Goal: Task Accomplishment & Management: Complete application form

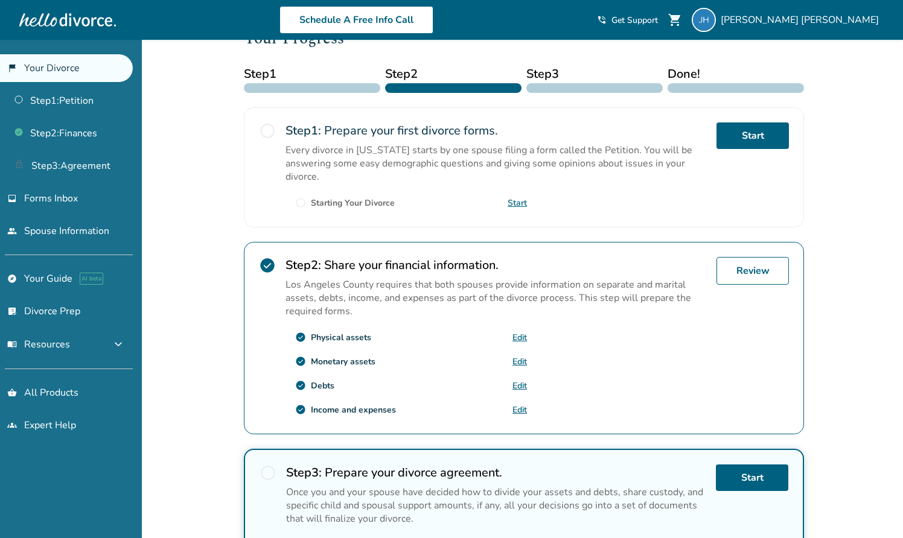
scroll to position [176, 0]
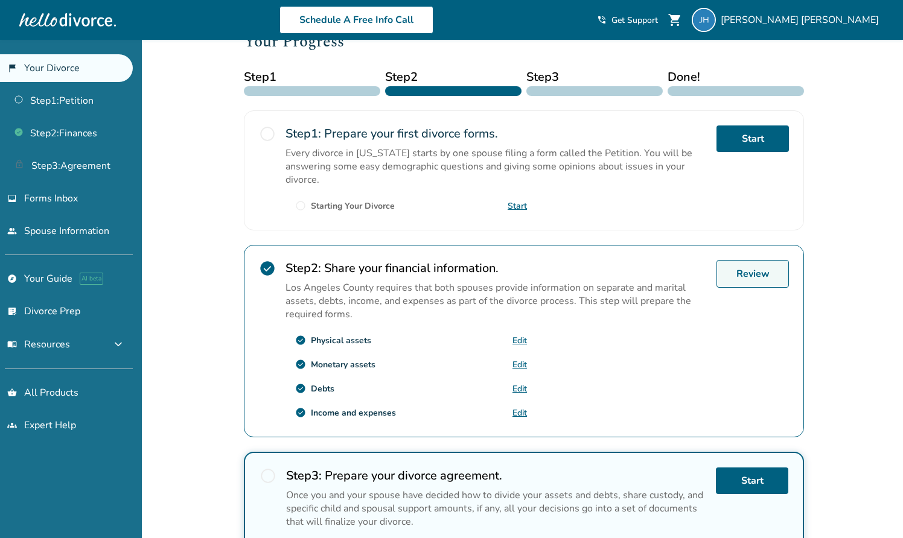
click at [750, 276] on link "Review" at bounding box center [752, 274] width 72 height 28
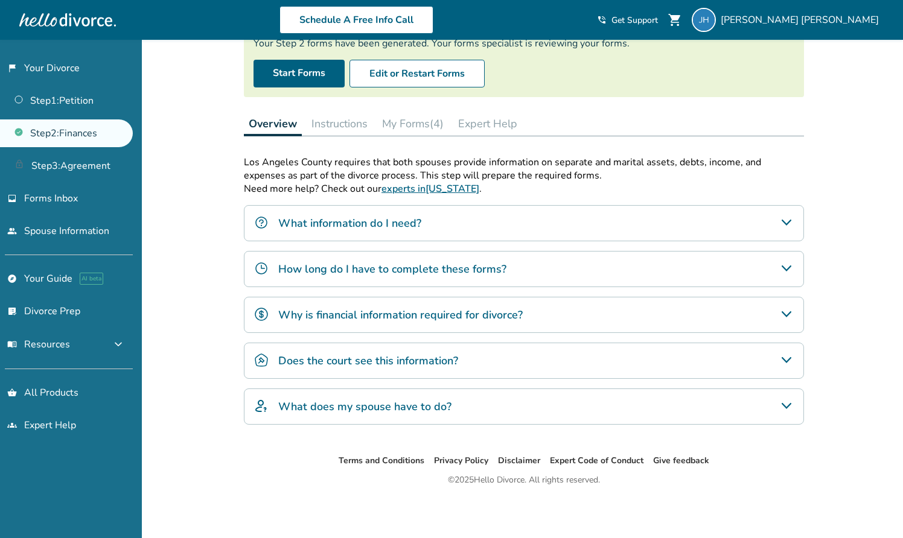
scroll to position [115, 0]
click at [401, 122] on button "My Forms (4)" at bounding box center [412, 124] width 71 height 24
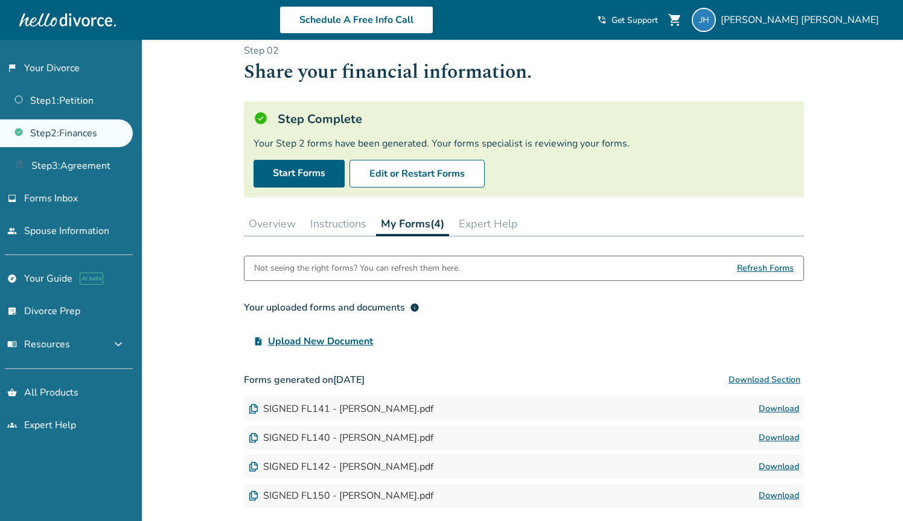
scroll to position [18, 0]
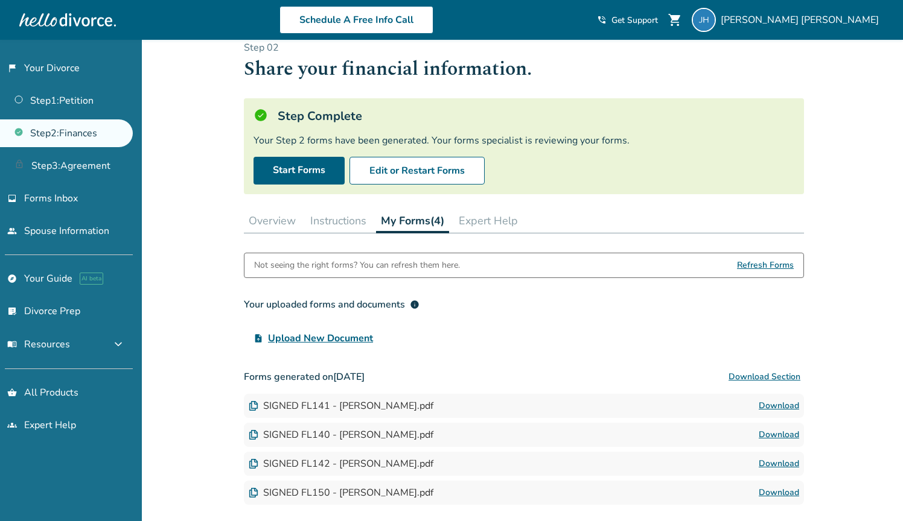
click at [509, 219] on button "Expert Help" at bounding box center [488, 221] width 69 height 24
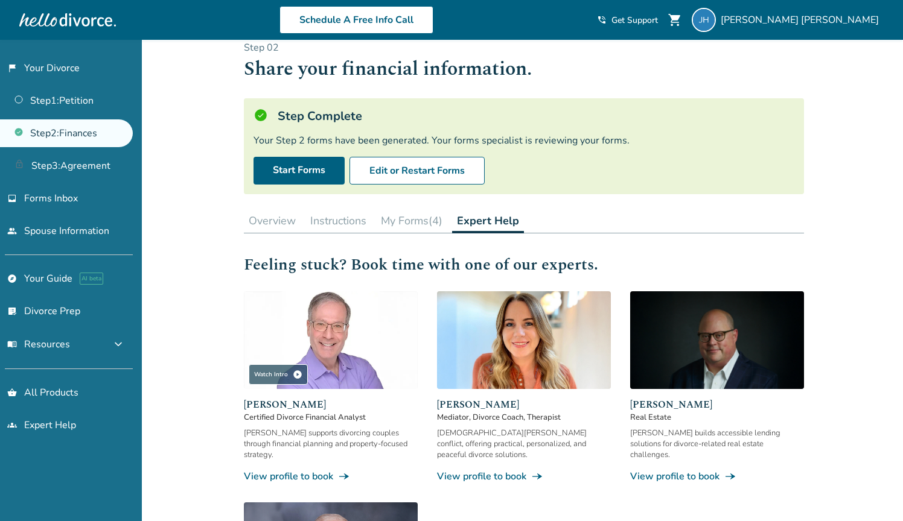
click at [420, 215] on button "My Forms (4)" at bounding box center [411, 221] width 71 height 24
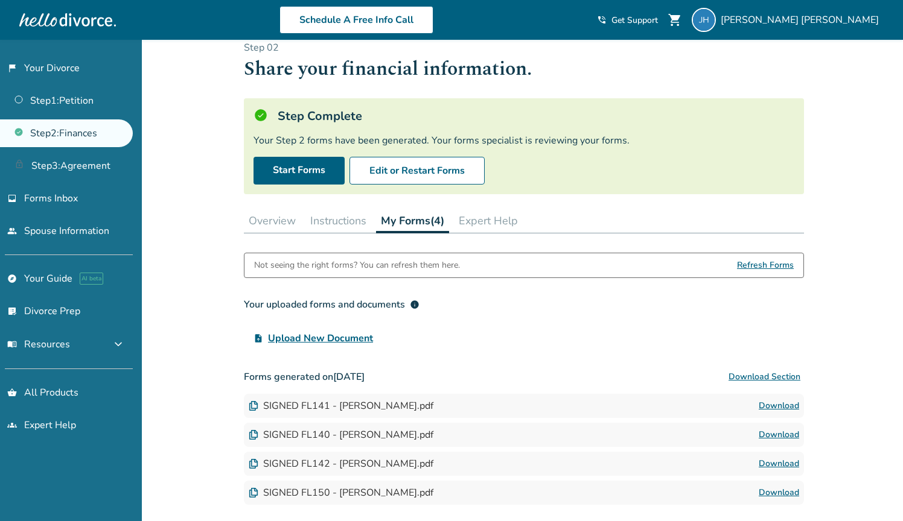
click at [763, 376] on button "Download Section" at bounding box center [764, 377] width 79 height 24
click at [323, 336] on span "Upload New Document" at bounding box center [320, 338] width 105 height 14
click at [0, 0] on input "upload_file Upload New Document" at bounding box center [0, 0] width 0 height 0
click at [766, 262] on span "Refresh Forms" at bounding box center [765, 265] width 57 height 24
click at [349, 224] on button "Instructions" at bounding box center [338, 221] width 66 height 24
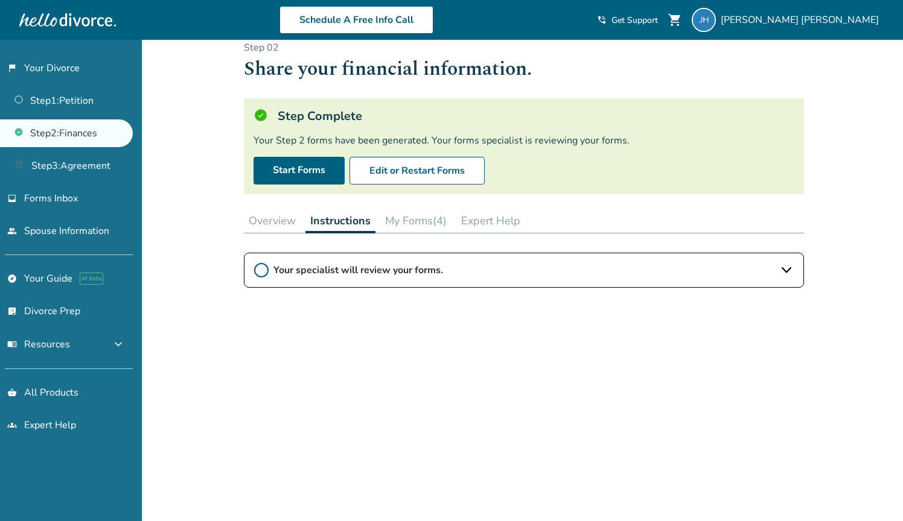
click at [629, 270] on span "Your specialist will review your forms." at bounding box center [523, 270] width 501 height 13
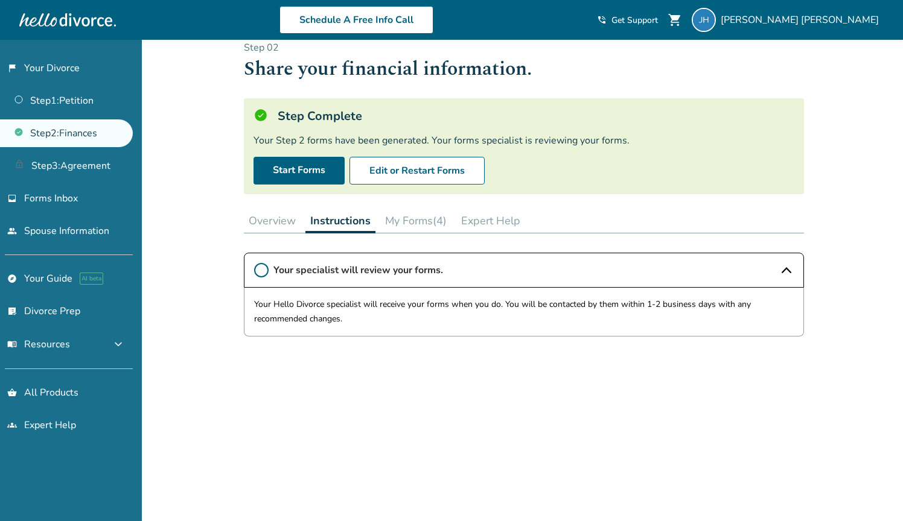
click at [617, 265] on span "Your specialist will review your forms." at bounding box center [523, 270] width 501 height 13
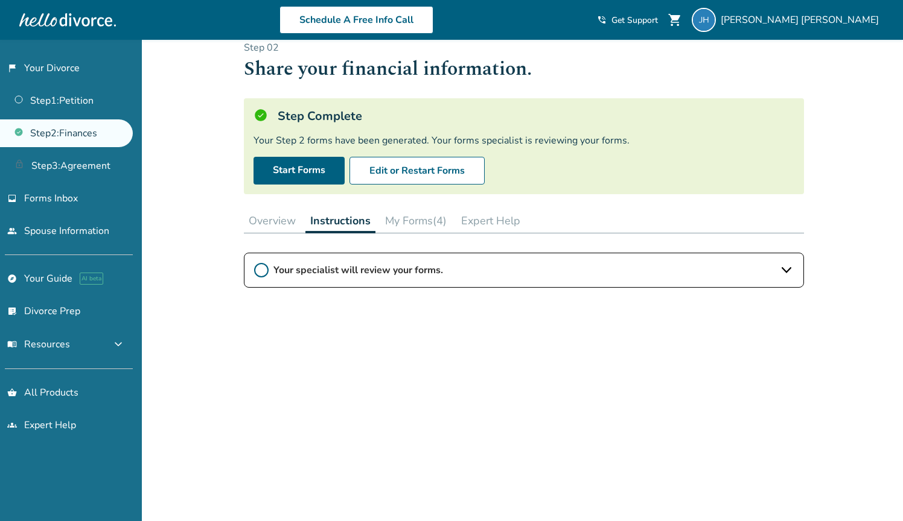
click at [267, 267] on circle at bounding box center [261, 270] width 13 height 13
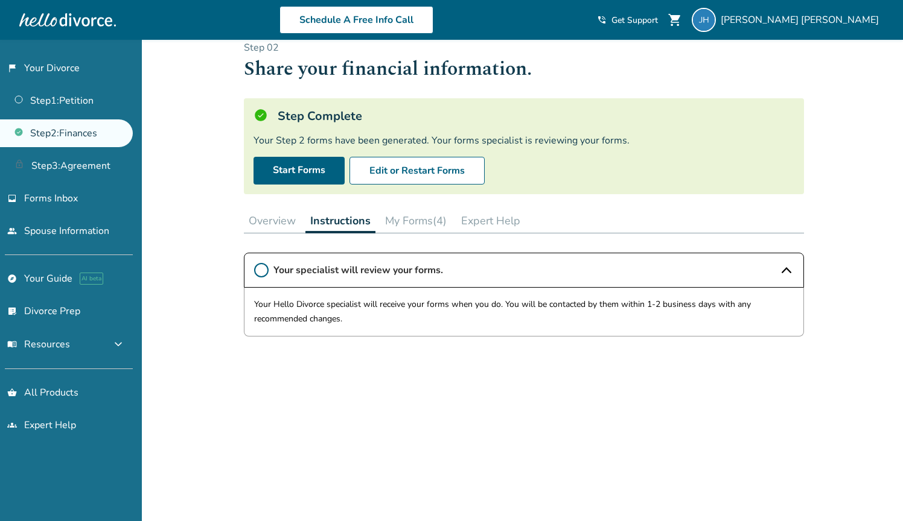
click at [267, 267] on circle at bounding box center [261, 270] width 13 height 13
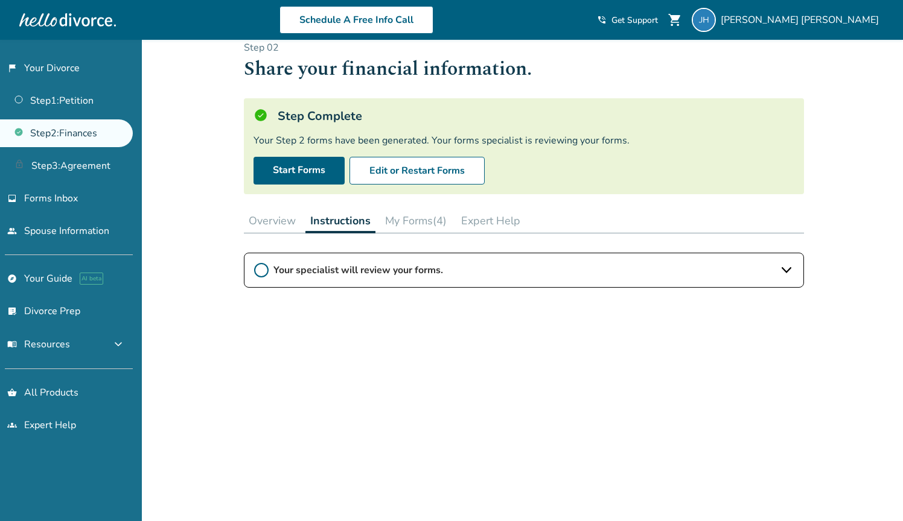
click at [280, 222] on button "Overview" at bounding box center [272, 221] width 57 height 24
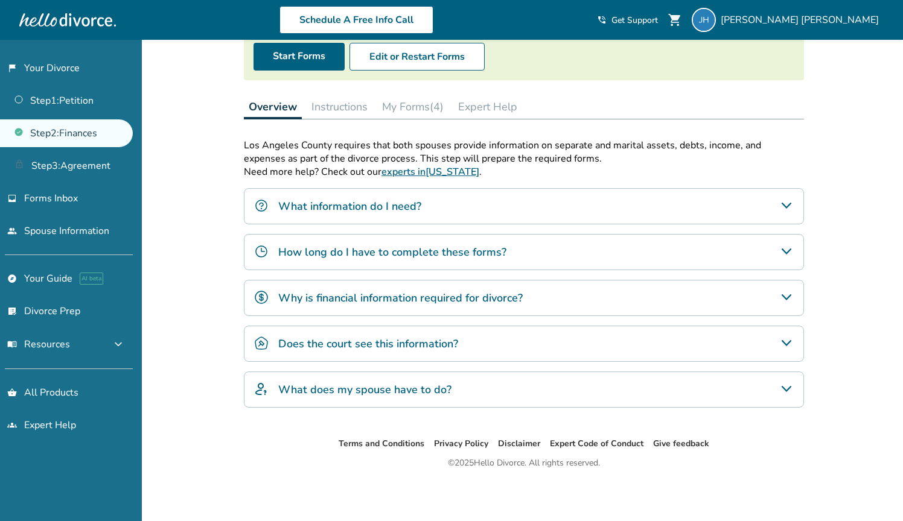
scroll to position [132, 0]
click at [390, 255] on h4 "How long do I have to complete these forms?" at bounding box center [392, 252] width 228 height 16
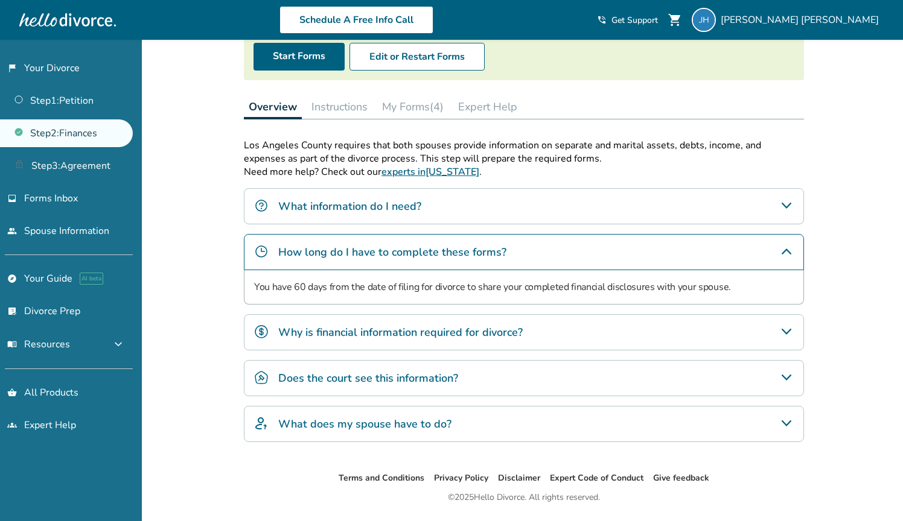
click at [390, 255] on h4 "How long do I have to complete these forms?" at bounding box center [392, 252] width 228 height 16
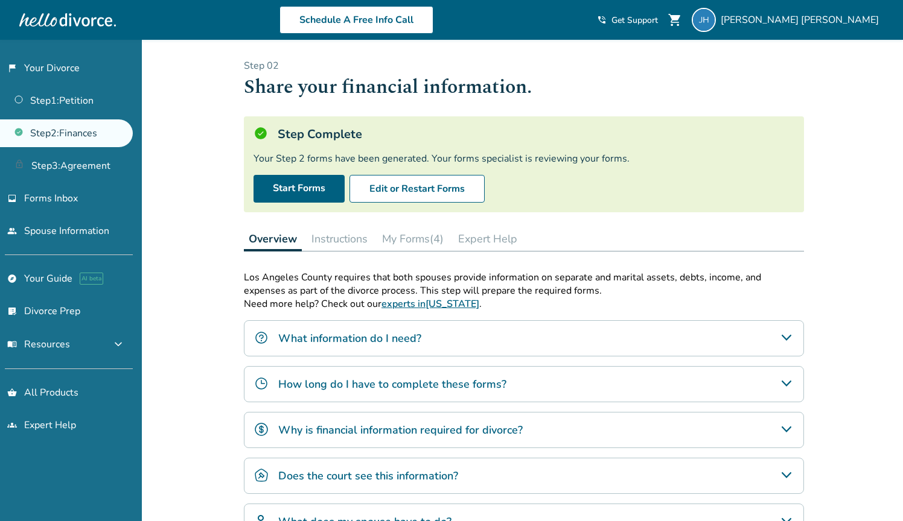
scroll to position [0, 0]
click at [413, 241] on button "My Forms (4)" at bounding box center [412, 239] width 71 height 24
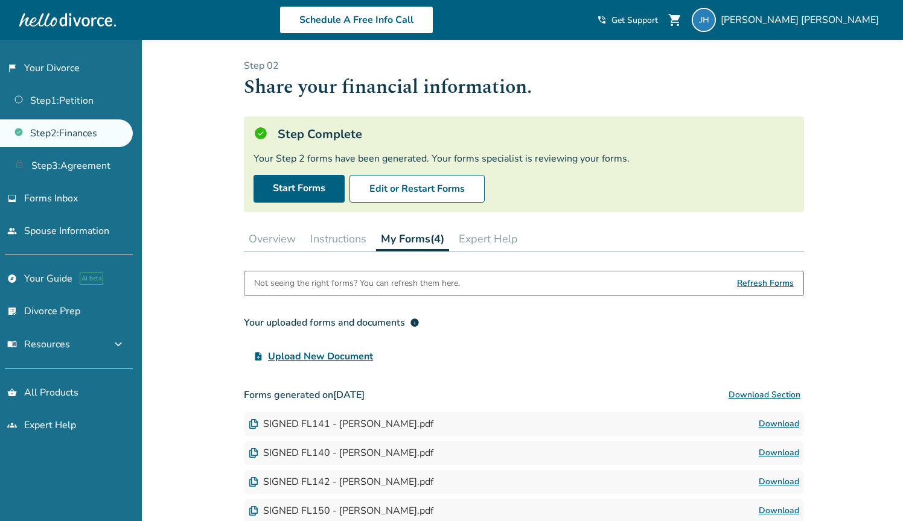
click at [40, 133] on link "Step 2 : Finances" at bounding box center [66, 133] width 133 height 28
click at [277, 238] on button "Overview" at bounding box center [272, 239] width 57 height 24
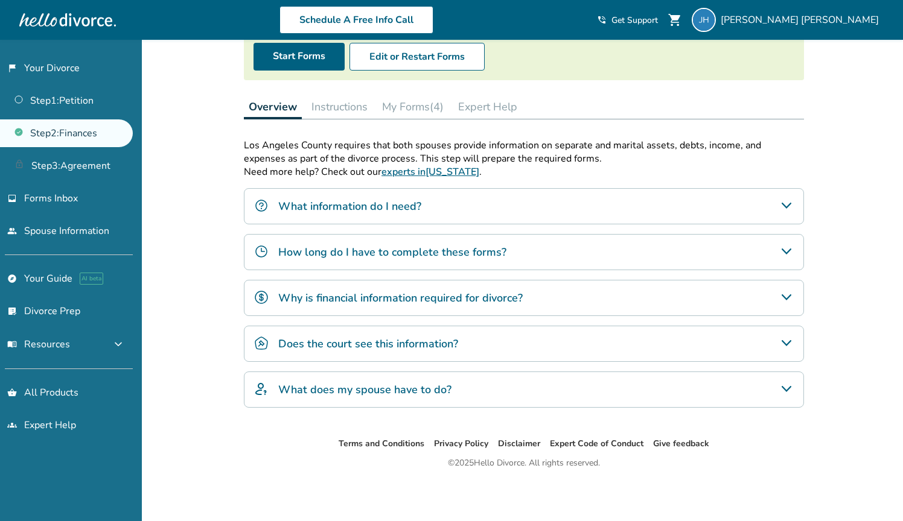
scroll to position [132, 0]
click at [324, 100] on button "Instructions" at bounding box center [339, 107] width 66 height 24
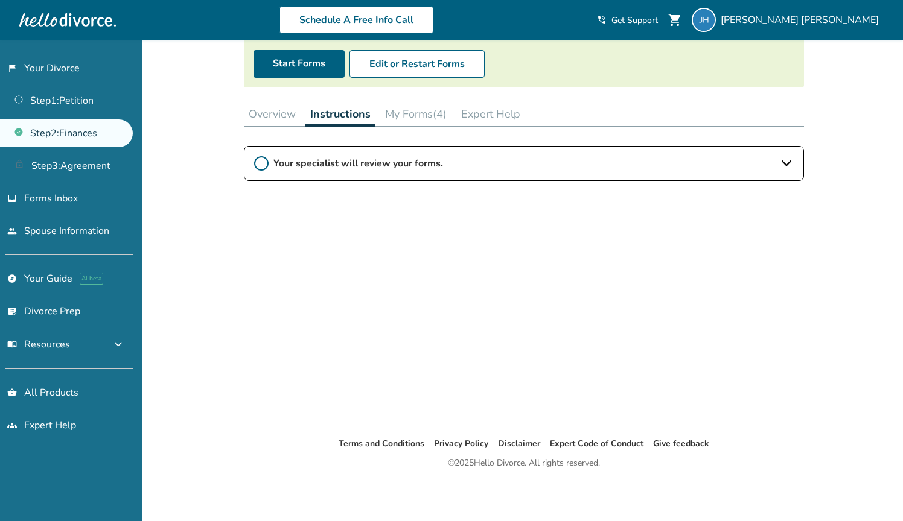
click at [398, 116] on button "My Forms (4)" at bounding box center [415, 114] width 71 height 24
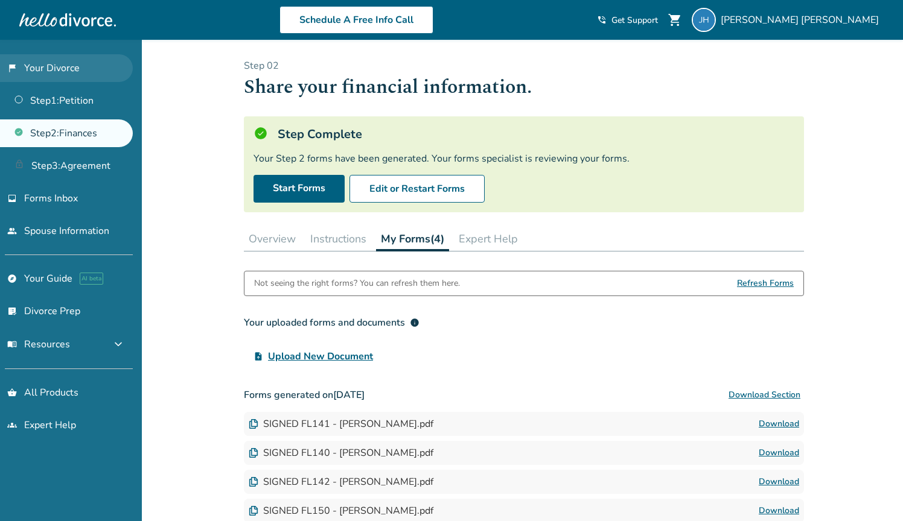
click at [65, 71] on link "flag_2 Your Divorce" at bounding box center [66, 68] width 133 height 28
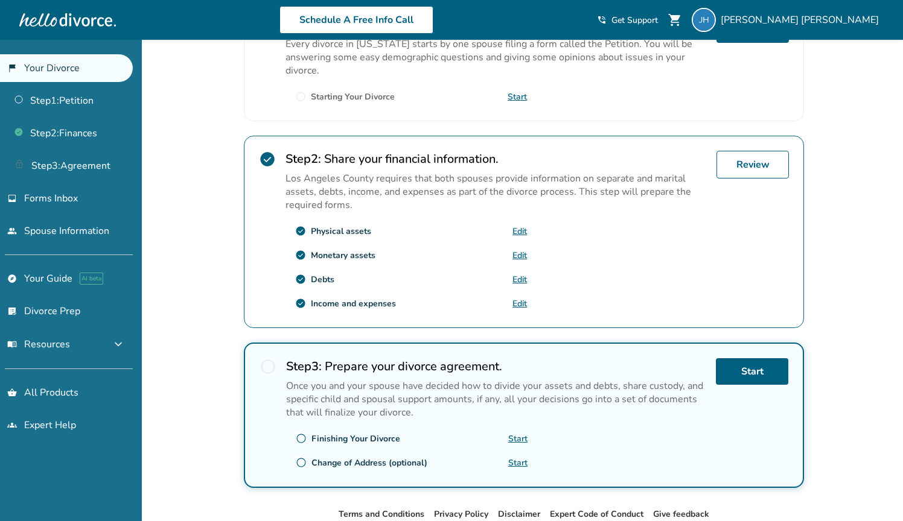
scroll to position [279, 0]
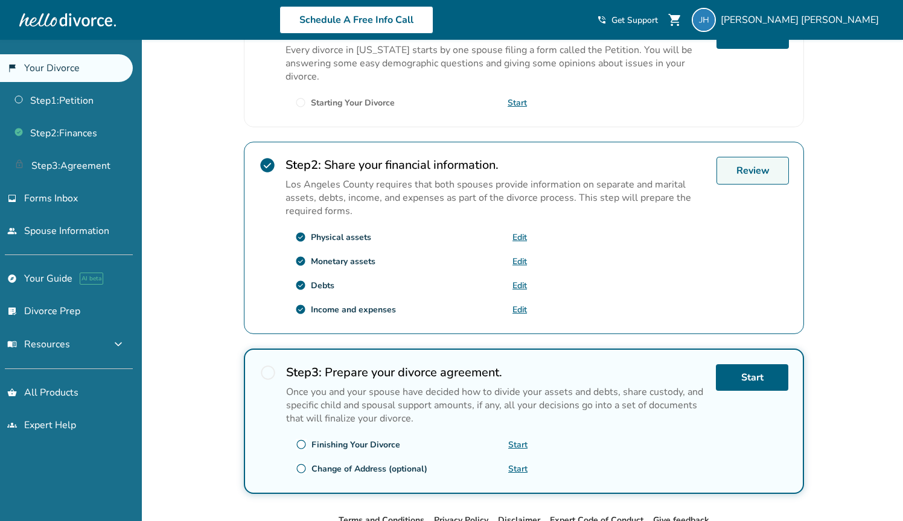
click at [740, 172] on link "Review" at bounding box center [752, 171] width 72 height 28
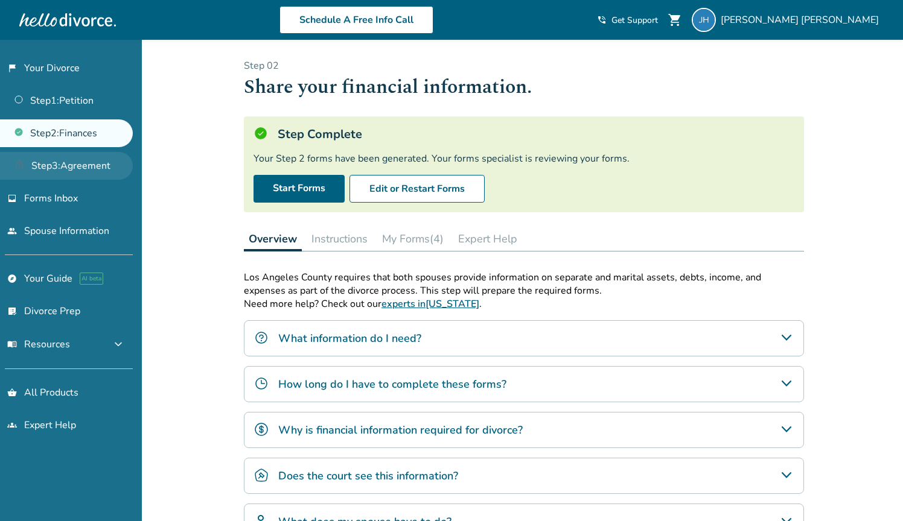
click at [84, 165] on link "Step 3 : Agreement" at bounding box center [66, 166] width 133 height 28
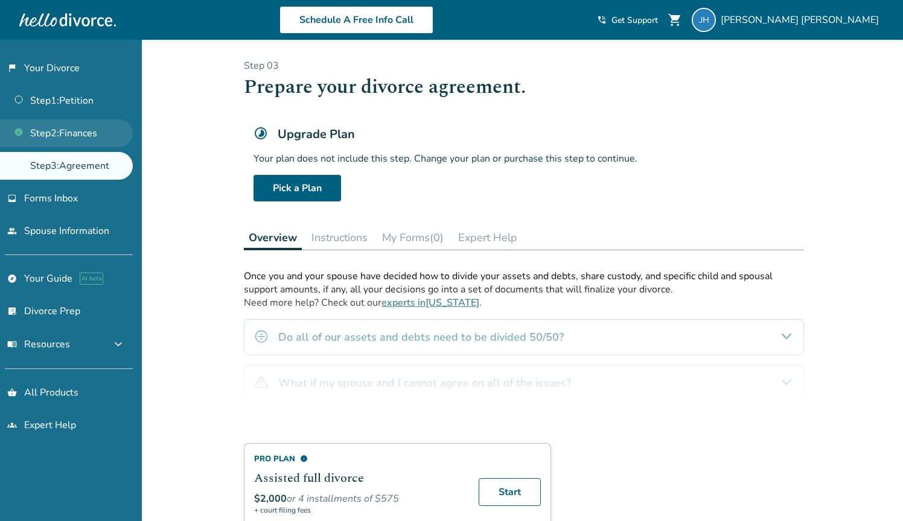
click at [78, 141] on link "Step 2 : Finances" at bounding box center [66, 133] width 133 height 28
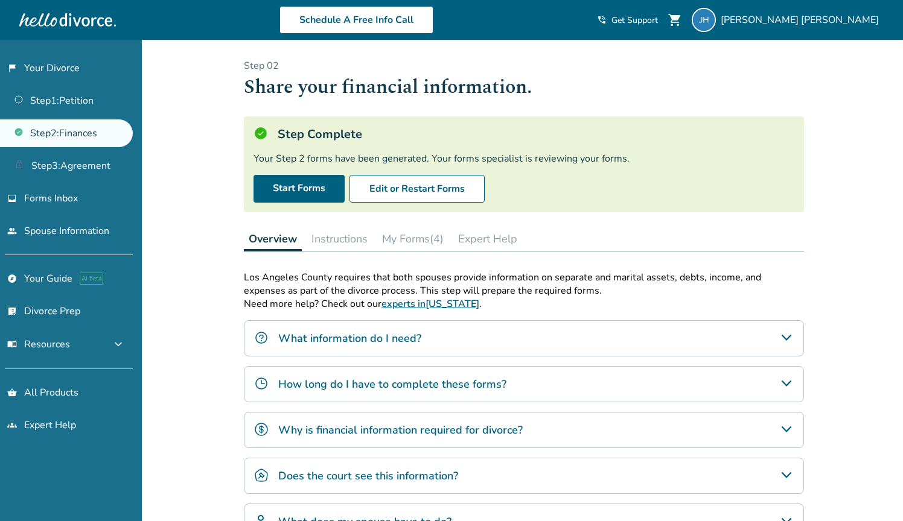
click at [422, 236] on button "My Forms (4)" at bounding box center [412, 239] width 71 height 24
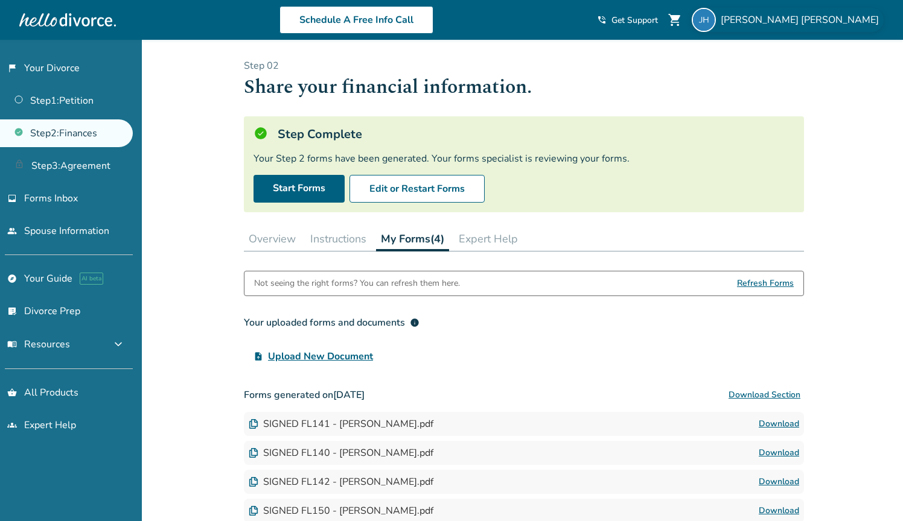
click at [819, 13] on div "[PERSON_NAME]" at bounding box center [787, 20] width 192 height 24
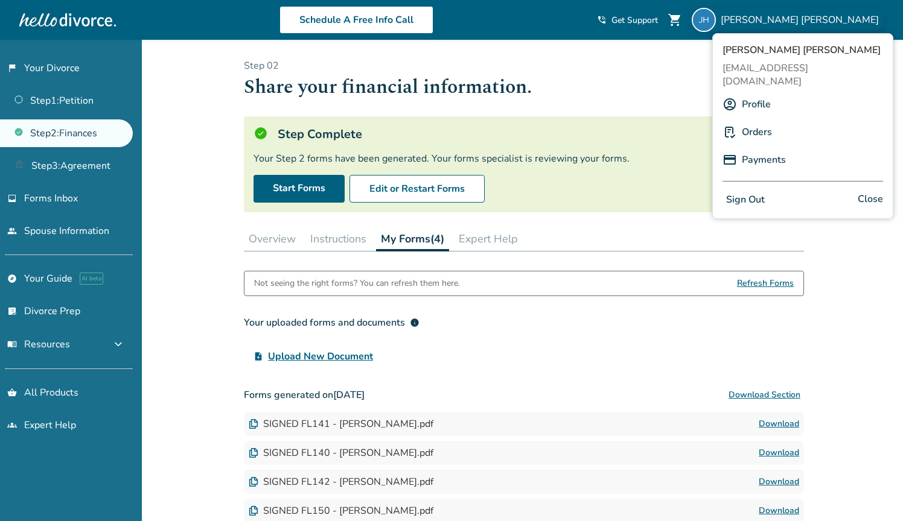
click at [757, 93] on link "Profile" at bounding box center [755, 104] width 29 height 23
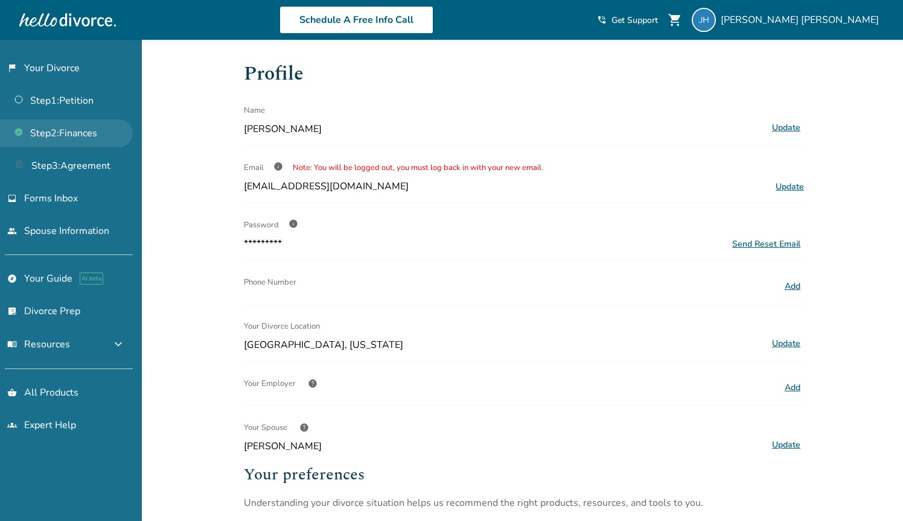
click at [66, 137] on link "Step 2 : Finances" at bounding box center [66, 133] width 133 height 28
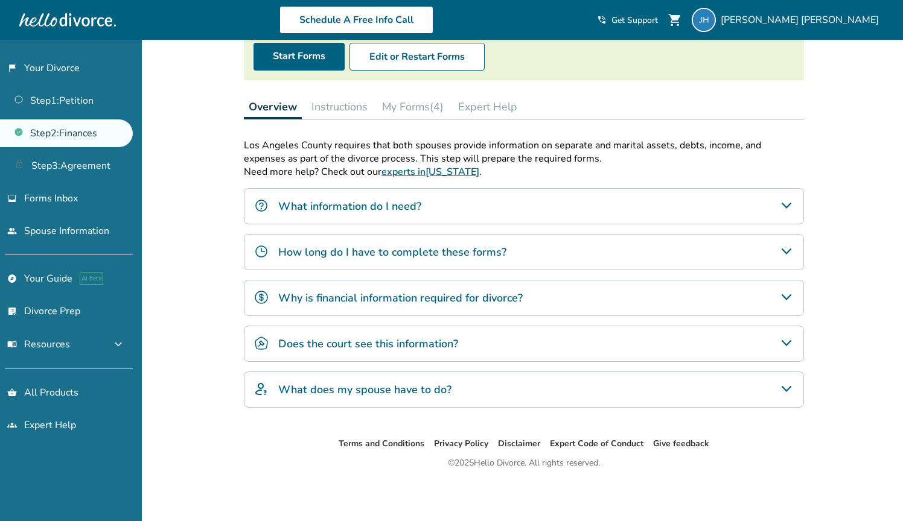
scroll to position [132, 0]
click at [33, 195] on span "Forms Inbox" at bounding box center [51, 198] width 54 height 13
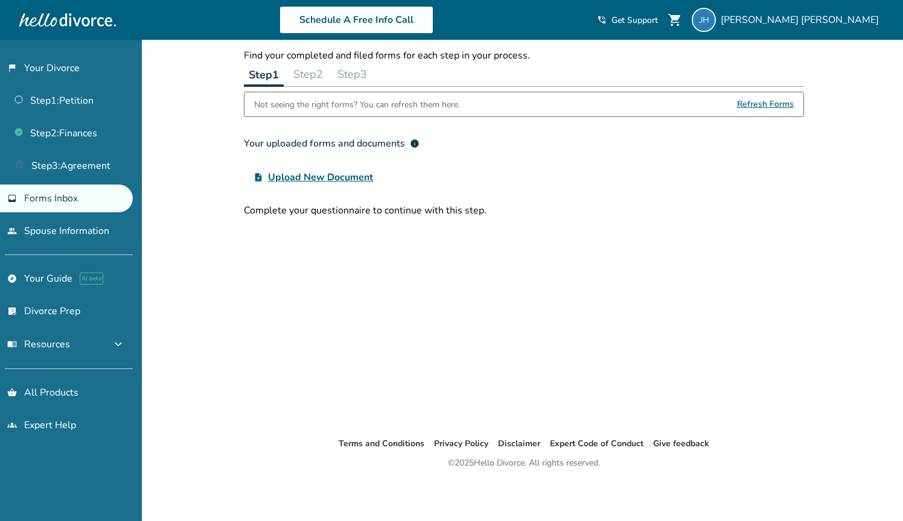
scroll to position [40, 0]
click at [43, 72] on link "flag_2 Your Divorce" at bounding box center [66, 68] width 133 height 28
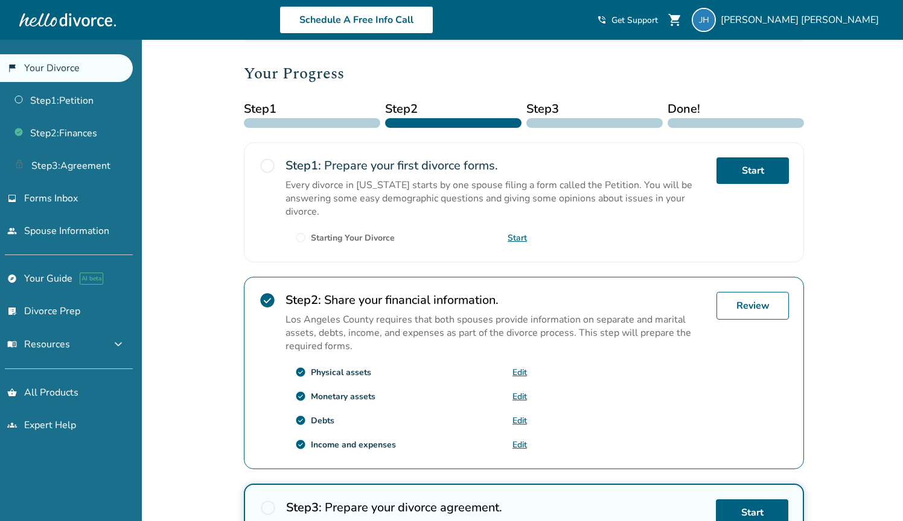
scroll to position [145, 0]
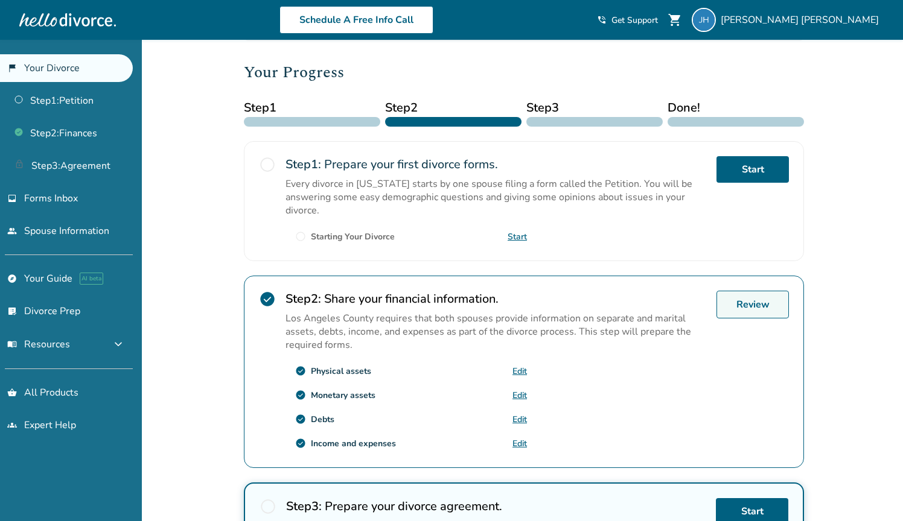
click at [736, 302] on link "Review" at bounding box center [752, 305] width 72 height 28
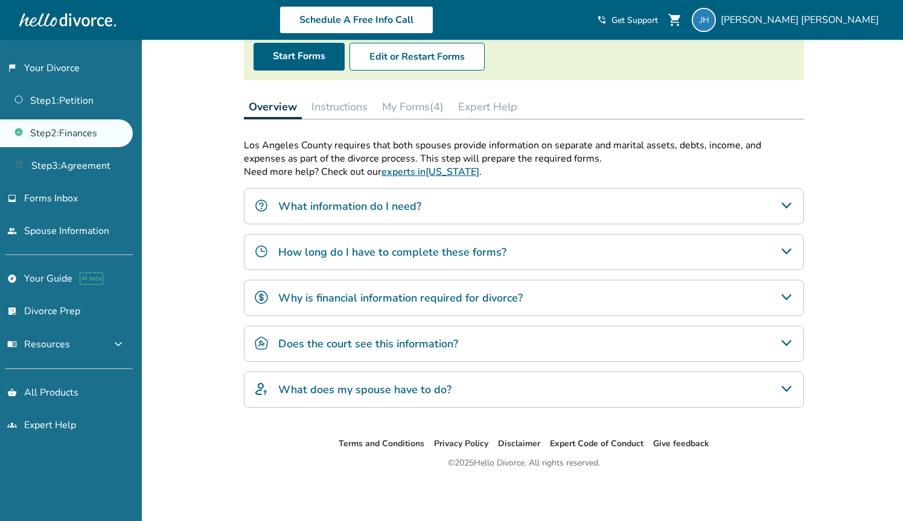
scroll to position [132, 0]
click at [464, 212] on div "What information do I need?" at bounding box center [524, 206] width 560 height 36
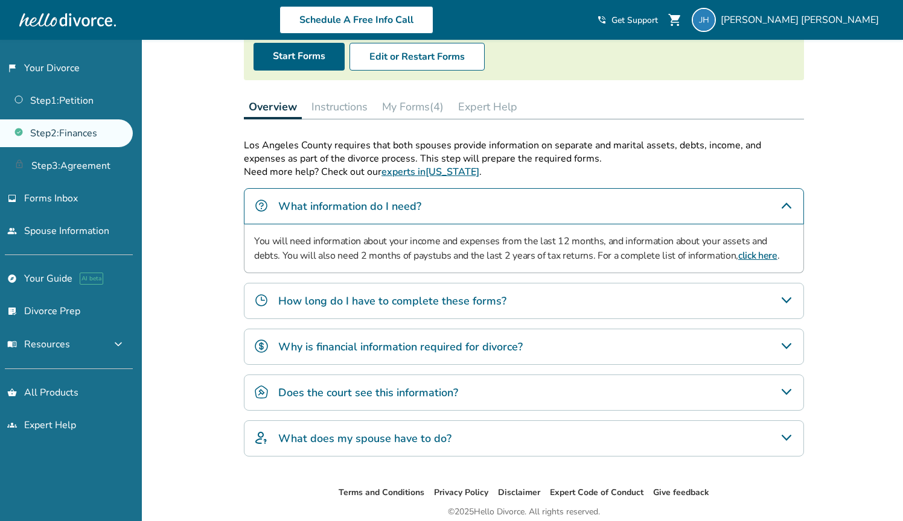
click at [458, 293] on h4 "How long do I have to complete these forms?" at bounding box center [392, 301] width 228 height 16
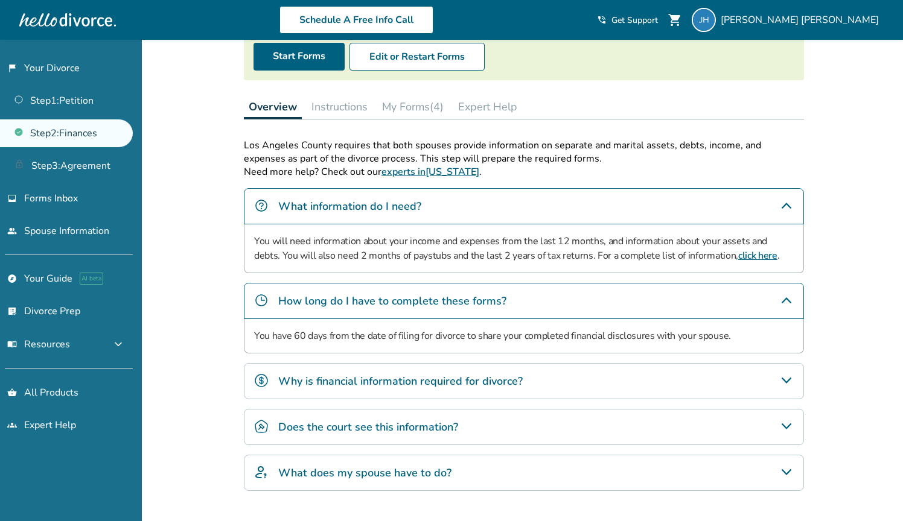
click at [432, 366] on div "Why is financial information required for divorce?" at bounding box center [524, 381] width 560 height 36
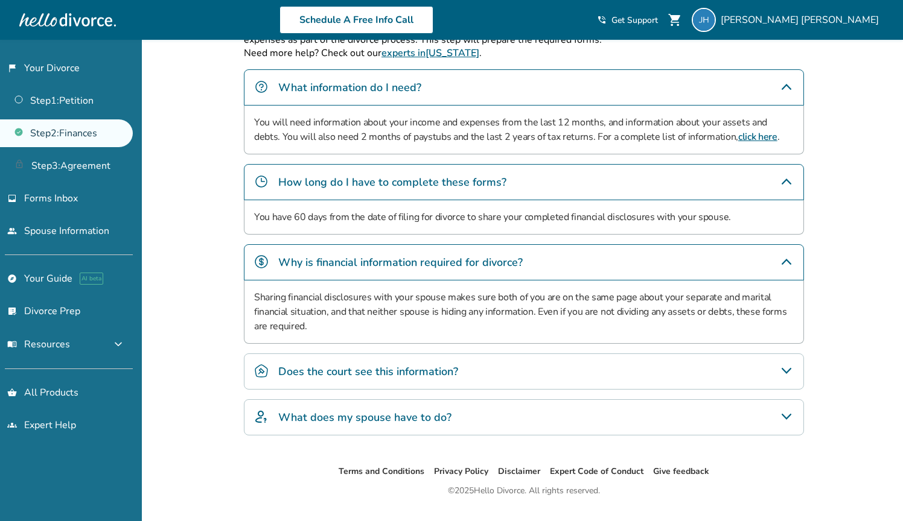
scroll to position [254, 0]
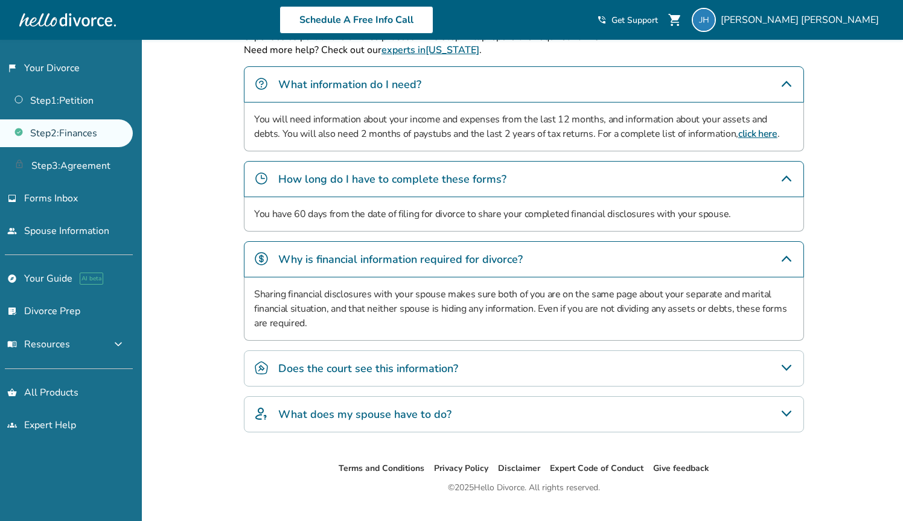
click at [426, 384] on div "Does the court see this information?" at bounding box center [524, 369] width 560 height 36
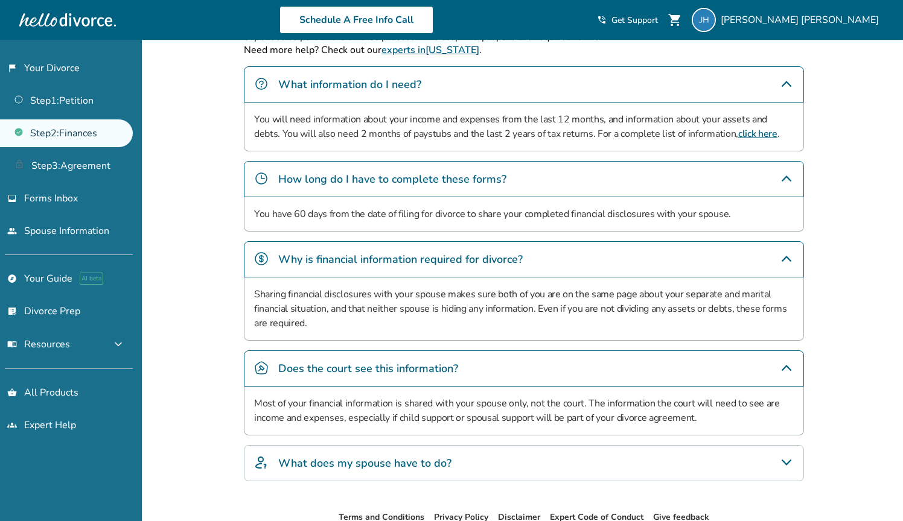
click at [68, 132] on link "Step 2 : Finances" at bounding box center [66, 133] width 133 height 28
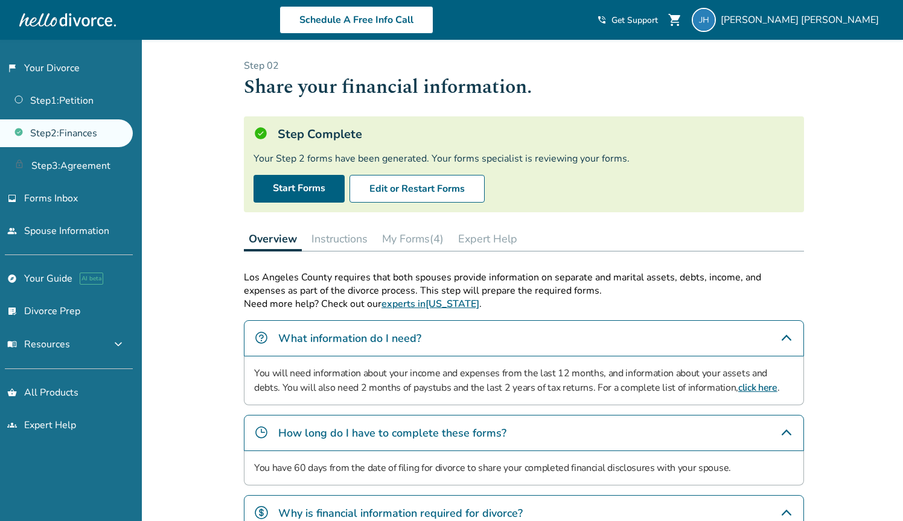
scroll to position [0, 0]
click at [412, 238] on button "My Forms (4)" at bounding box center [412, 239] width 71 height 24
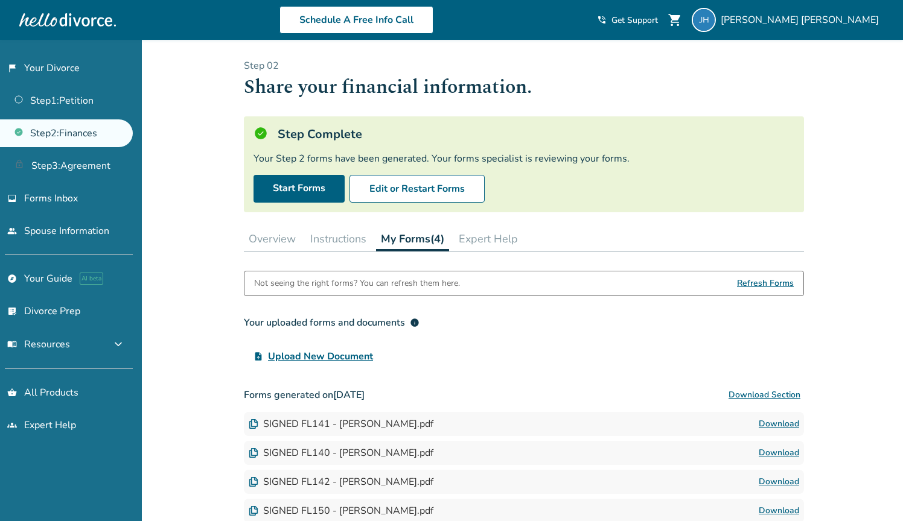
click at [256, 238] on button "Overview" at bounding box center [272, 239] width 57 height 24
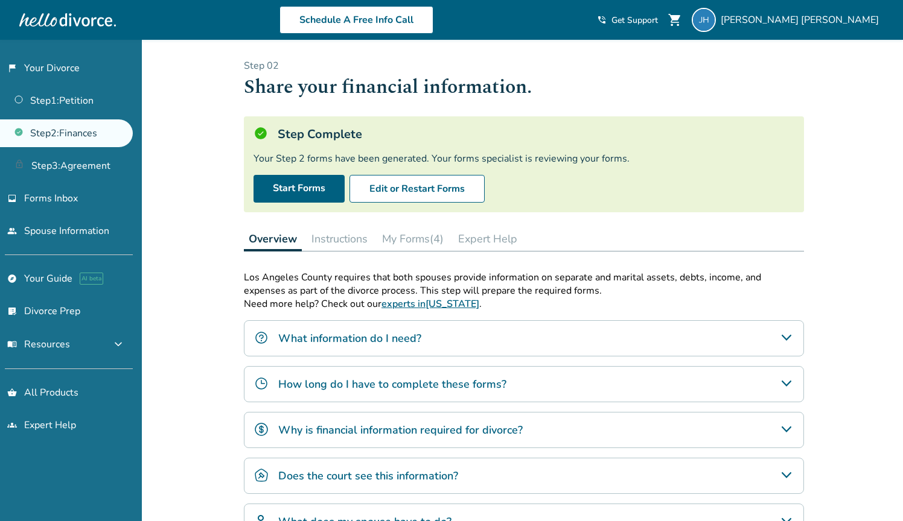
click at [94, 135] on link "Step 2 : Finances" at bounding box center [66, 133] width 133 height 28
click at [64, 199] on span "Forms Inbox" at bounding box center [51, 198] width 54 height 13
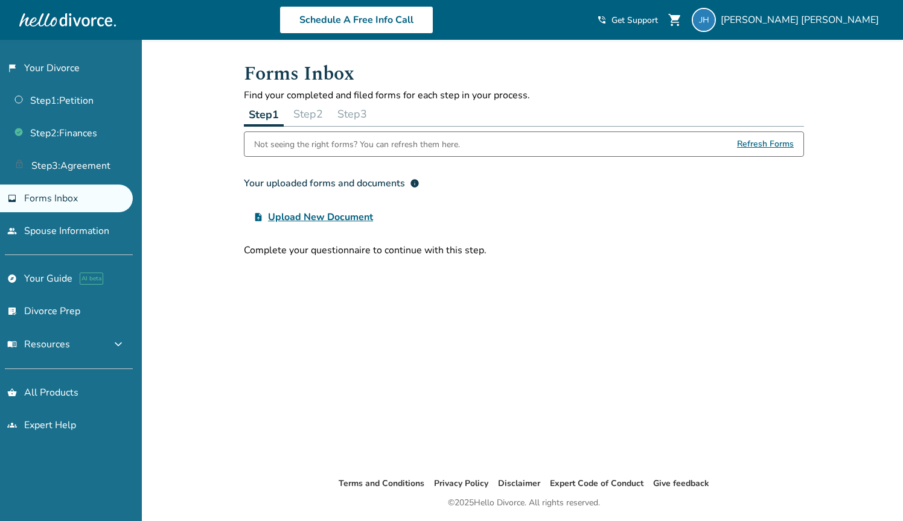
click at [312, 115] on button "Step 2" at bounding box center [307, 114] width 39 height 24
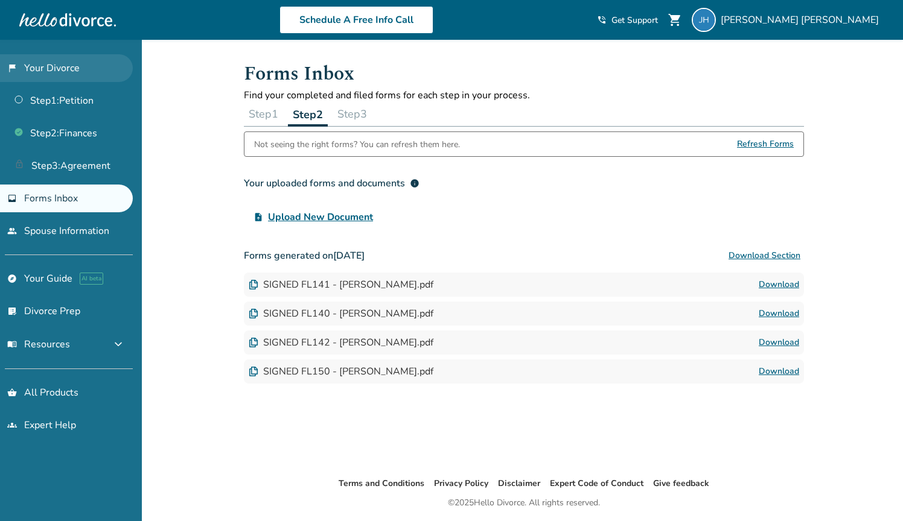
click at [44, 68] on link "flag_2 Your Divorce" at bounding box center [66, 68] width 133 height 28
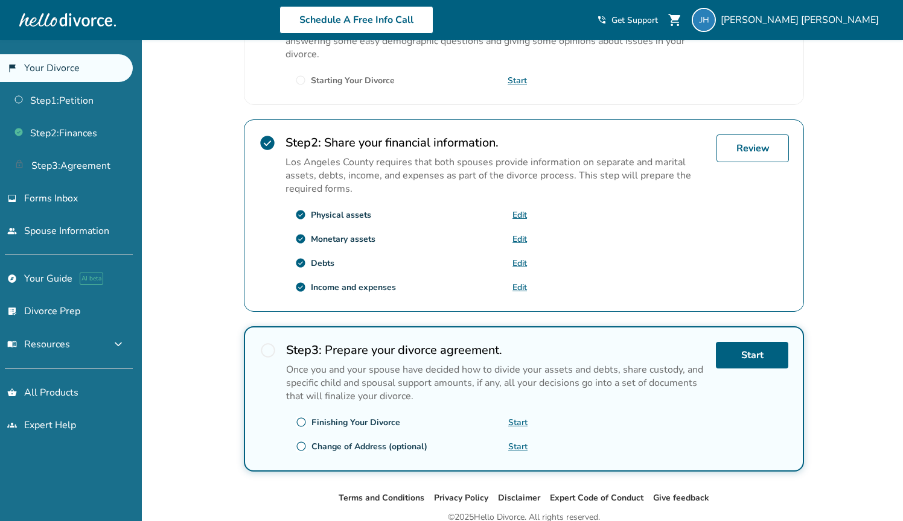
scroll to position [306, 0]
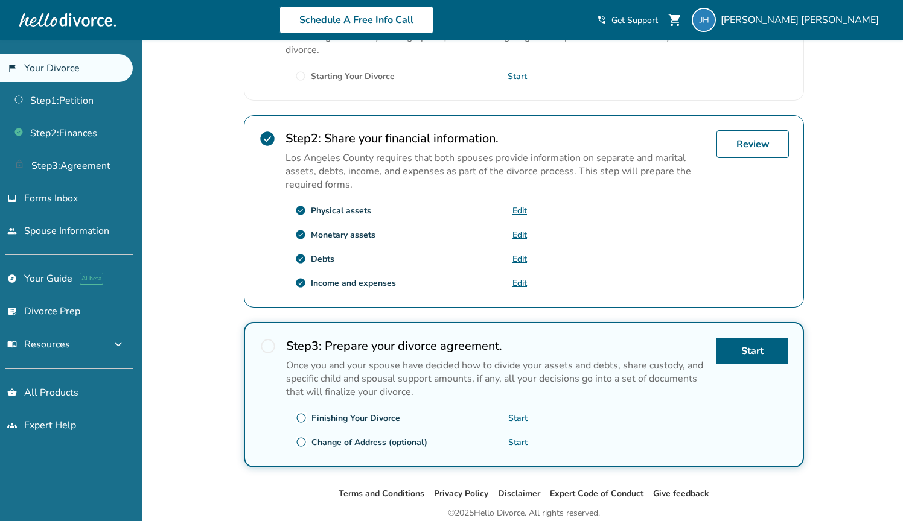
click at [317, 134] on strong "Step 2 :" at bounding box center [303, 138] width 36 height 16
click at [746, 145] on link "Review" at bounding box center [752, 144] width 72 height 28
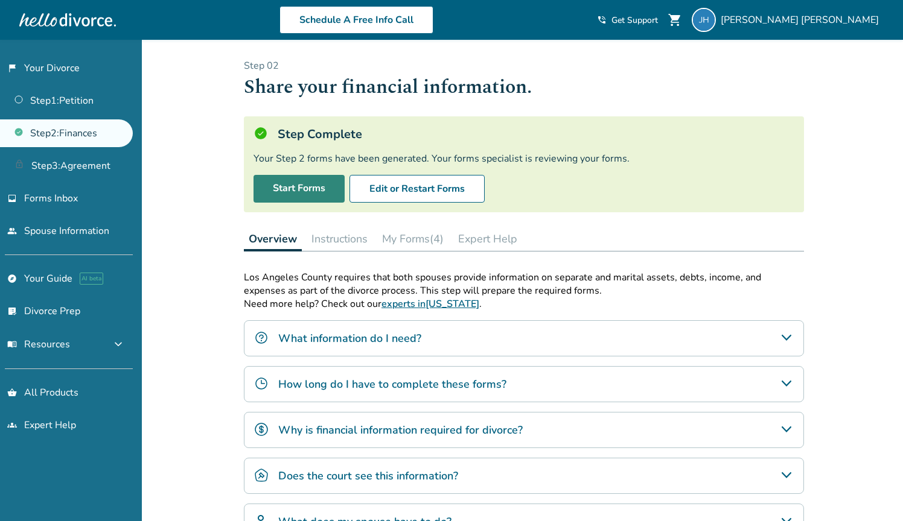
click at [310, 196] on link "Start Forms" at bounding box center [298, 189] width 91 height 28
click at [405, 198] on button "Edit or Restart Forms" at bounding box center [416, 189] width 135 height 28
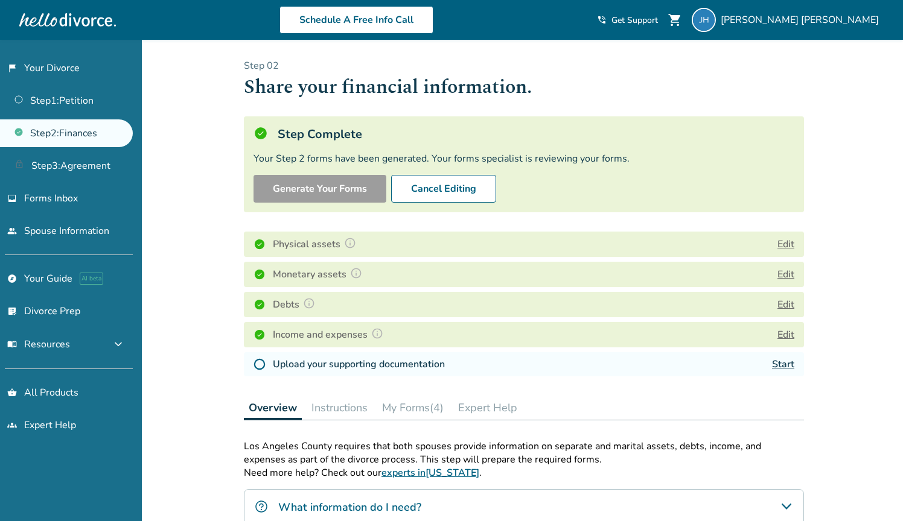
click at [785, 371] on link "Start" at bounding box center [783, 364] width 22 height 13
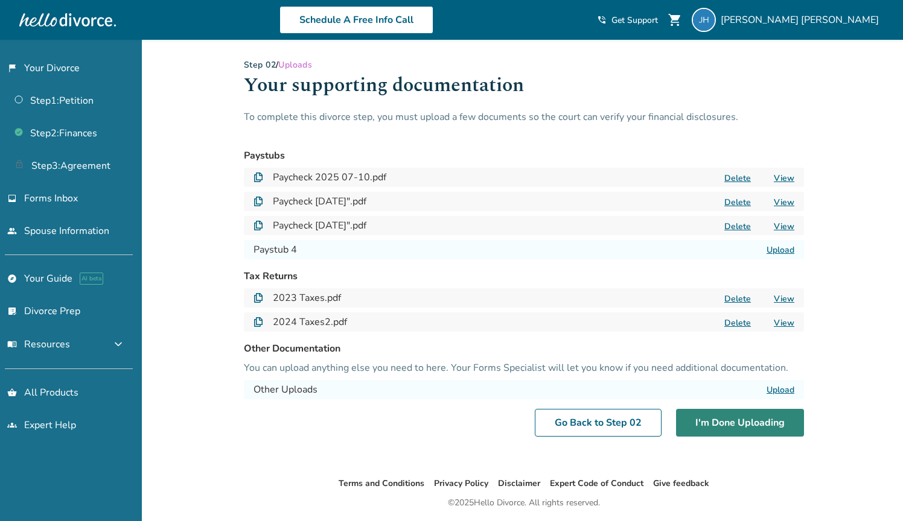
click at [722, 411] on button "I'm Done Uploading" at bounding box center [740, 423] width 128 height 28
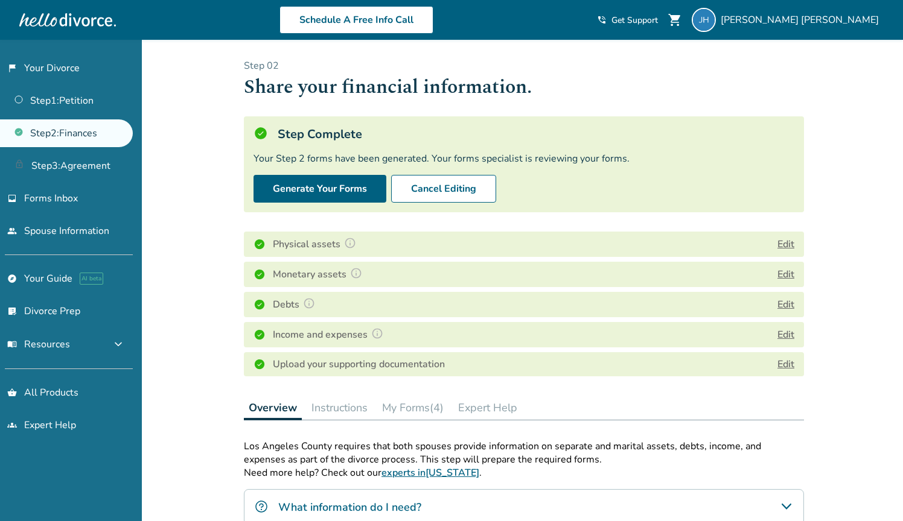
click at [550, 474] on p "Need more help? Check out our experts in [US_STATE] ." at bounding box center [524, 472] width 560 height 13
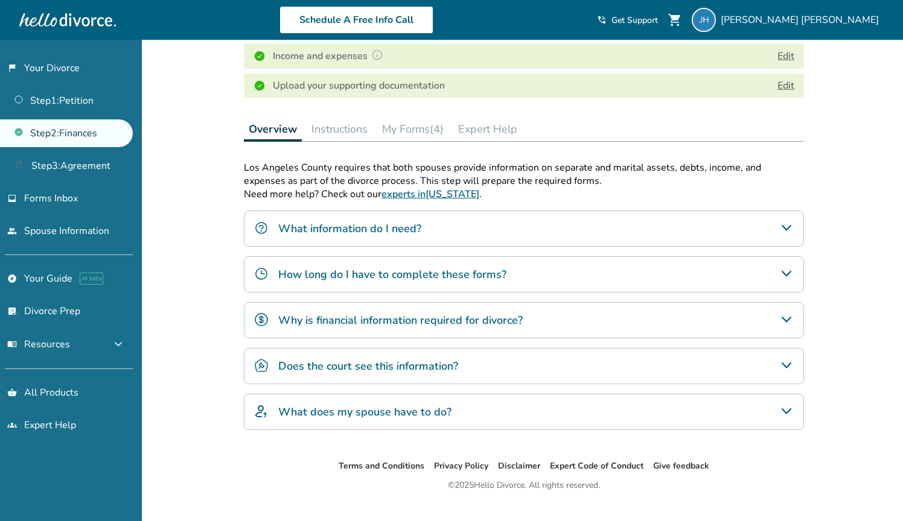
scroll to position [306, 0]
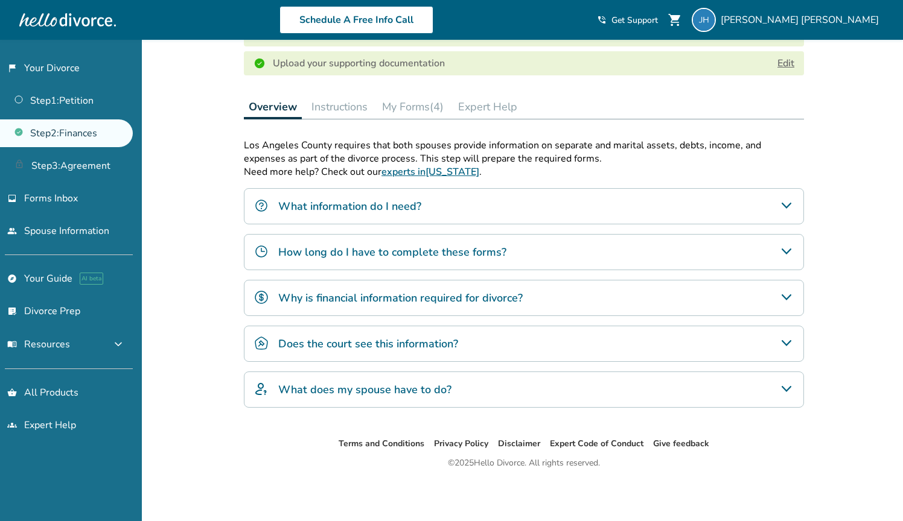
click at [398, 214] on div "What information do I need?" at bounding box center [524, 206] width 560 height 36
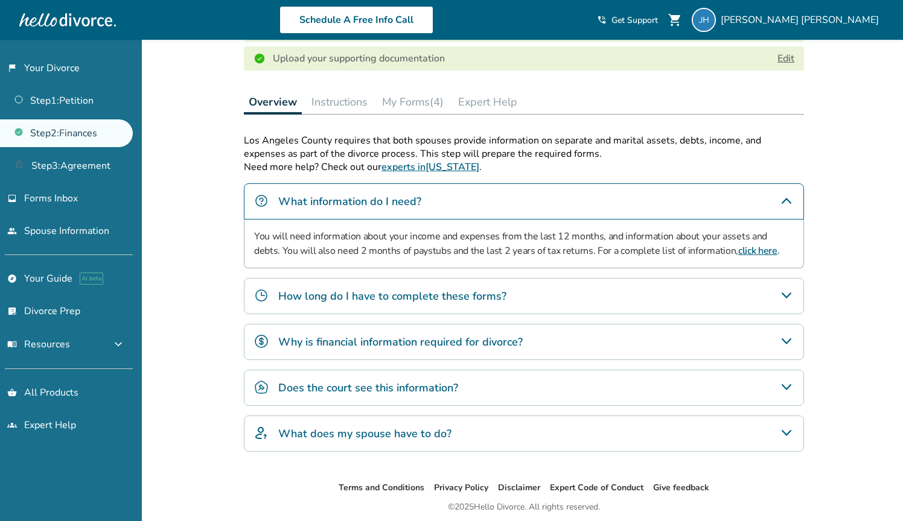
click at [398, 214] on div "What information do I need?" at bounding box center [524, 201] width 560 height 36
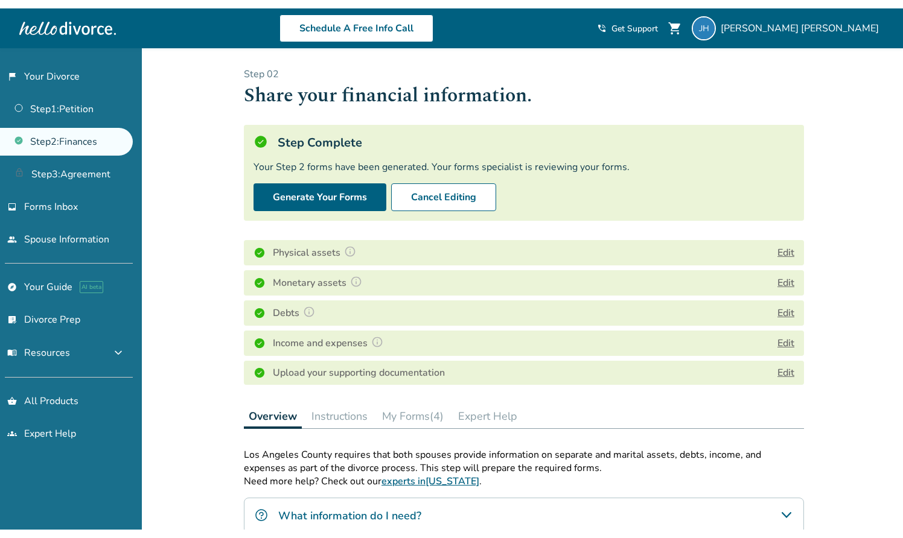
scroll to position [0, 0]
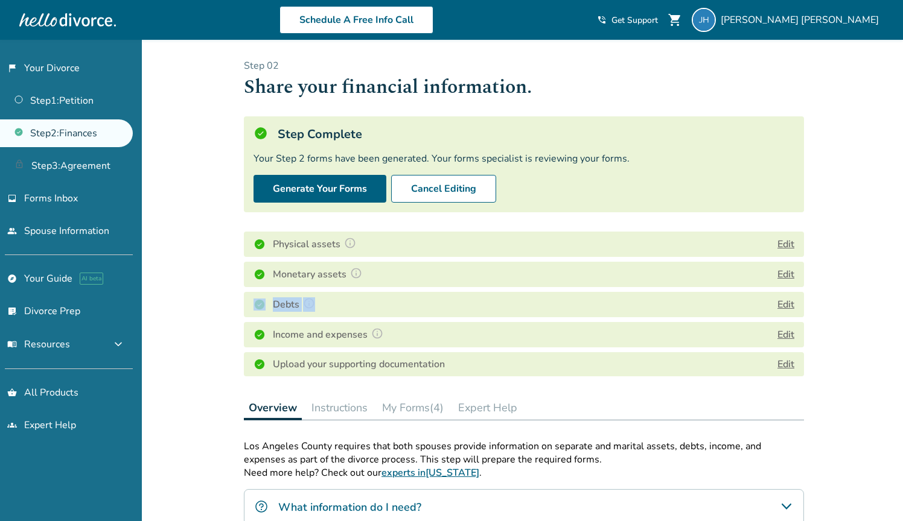
drag, startPoint x: 606, startPoint y: 288, endPoint x: 555, endPoint y: 295, distance: 51.7
click at [555, 295] on div "Physical assets Edit Monetary assets Edit Debts Edit Income and expenses Edit U…" at bounding box center [524, 304] width 560 height 154
click at [656, 125] on div "Step Complete Your Step 2 forms have been generated. Your forms specialist is r…" at bounding box center [524, 164] width 560 height 96
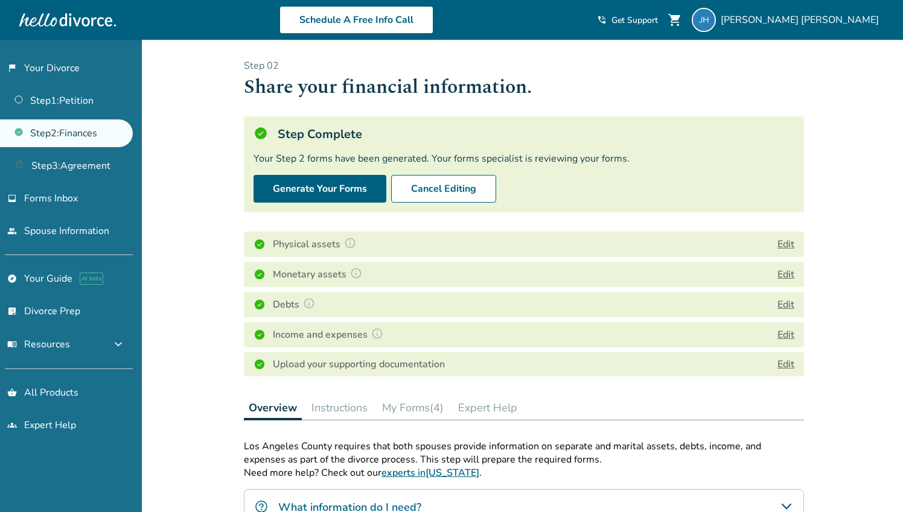
click at [408, 416] on button "My Forms (4)" at bounding box center [412, 408] width 71 height 24
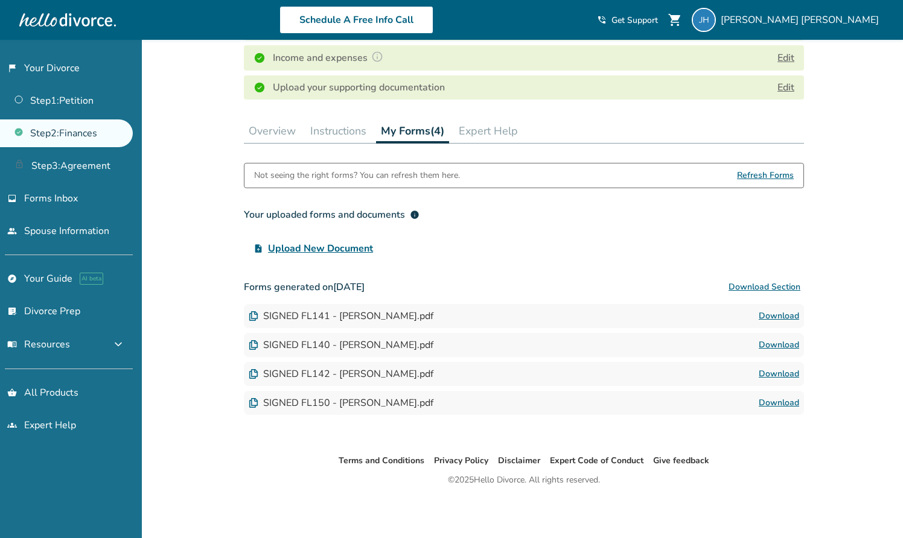
scroll to position [282, 0]
click at [753, 173] on span "Refresh Forms" at bounding box center [765, 175] width 57 height 24
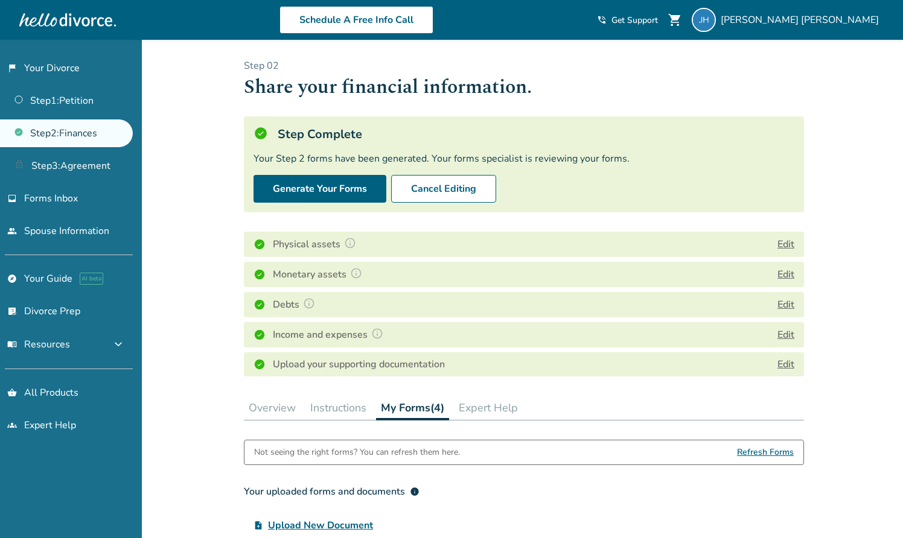
scroll to position [0, 0]
